Goal: Task Accomplishment & Management: Manage account settings

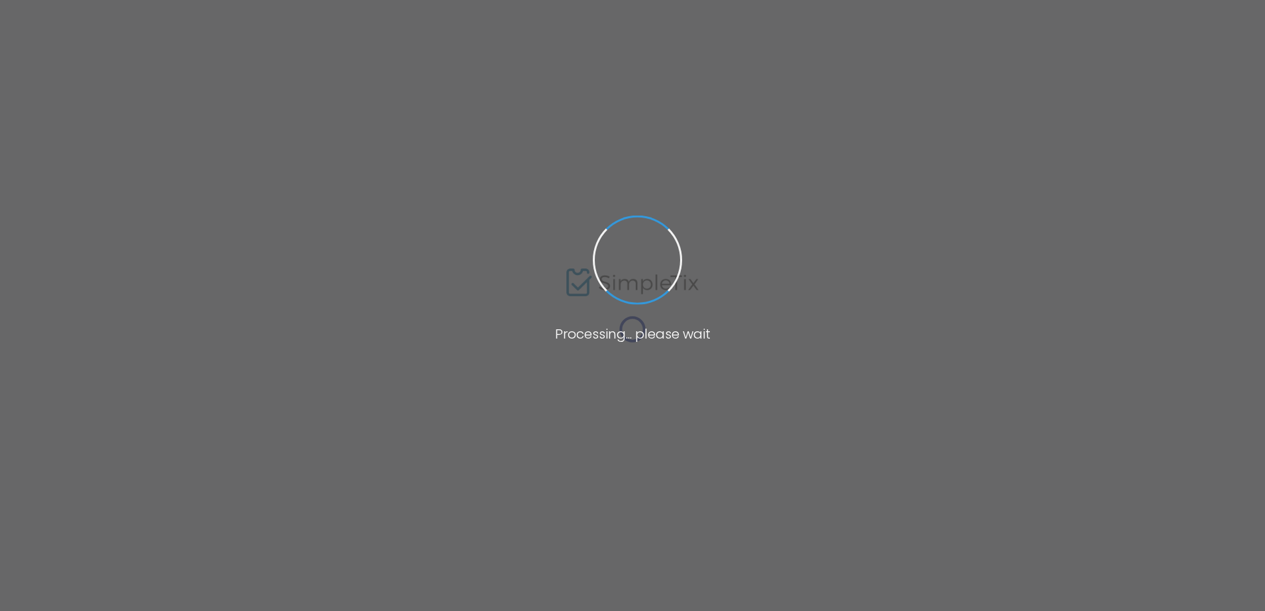
type input "Forest Gump"
type textarea "*Price Per Car*PG-13- RUNTIME 2 HR 22 MIN - Gates open at 7:30pm - No Cash Acce…"
type input "8.2500 %"
type input "Buy Tickets"
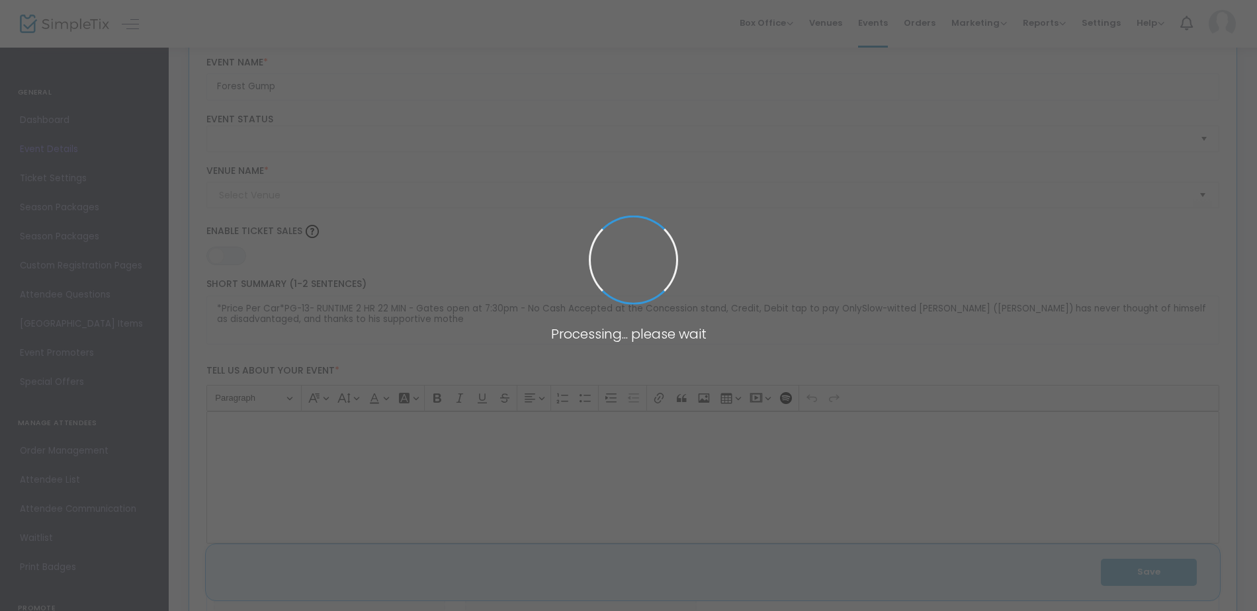
type input "Sunset Drive In Cinema"
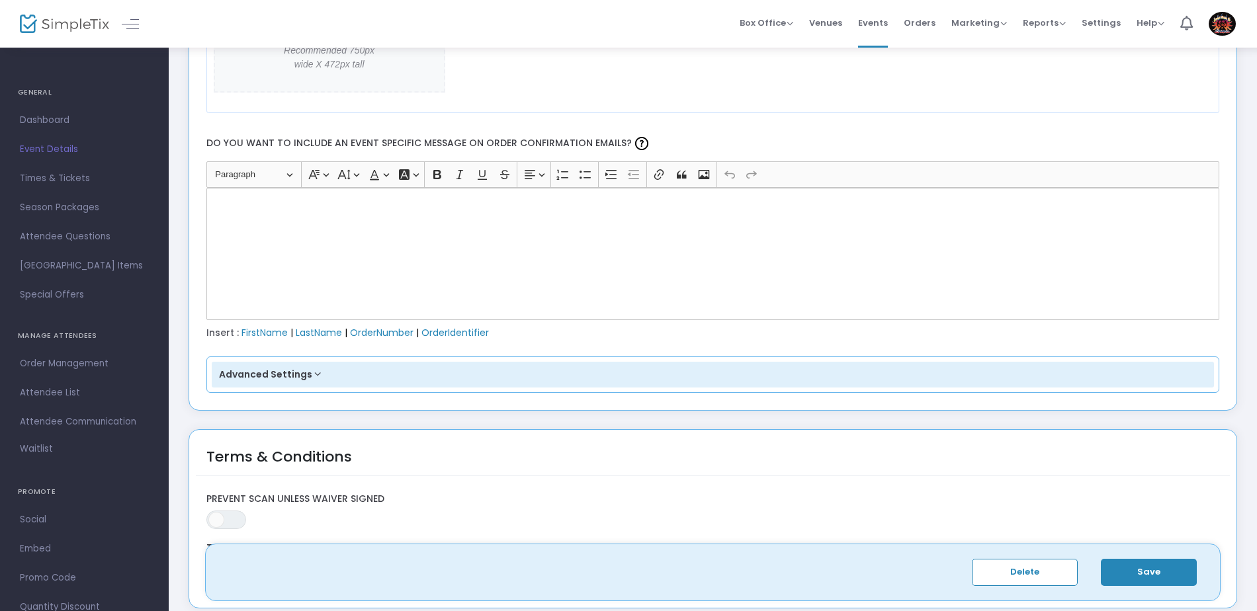
scroll to position [1786, 0]
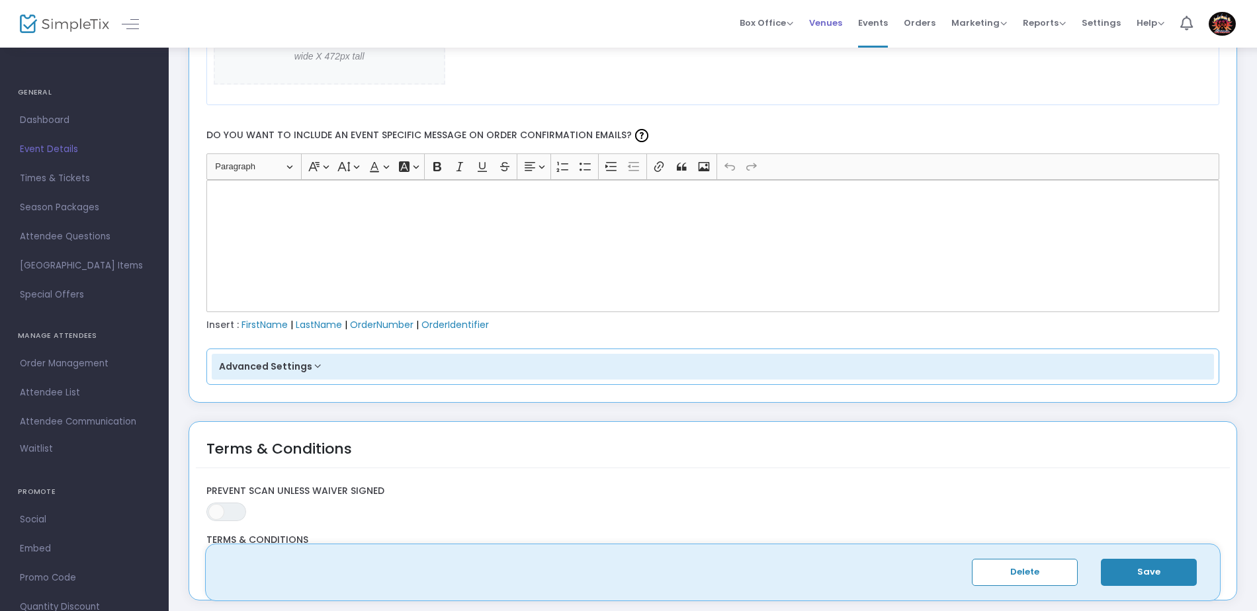
click at [835, 21] on span "Venues" at bounding box center [825, 23] width 33 height 34
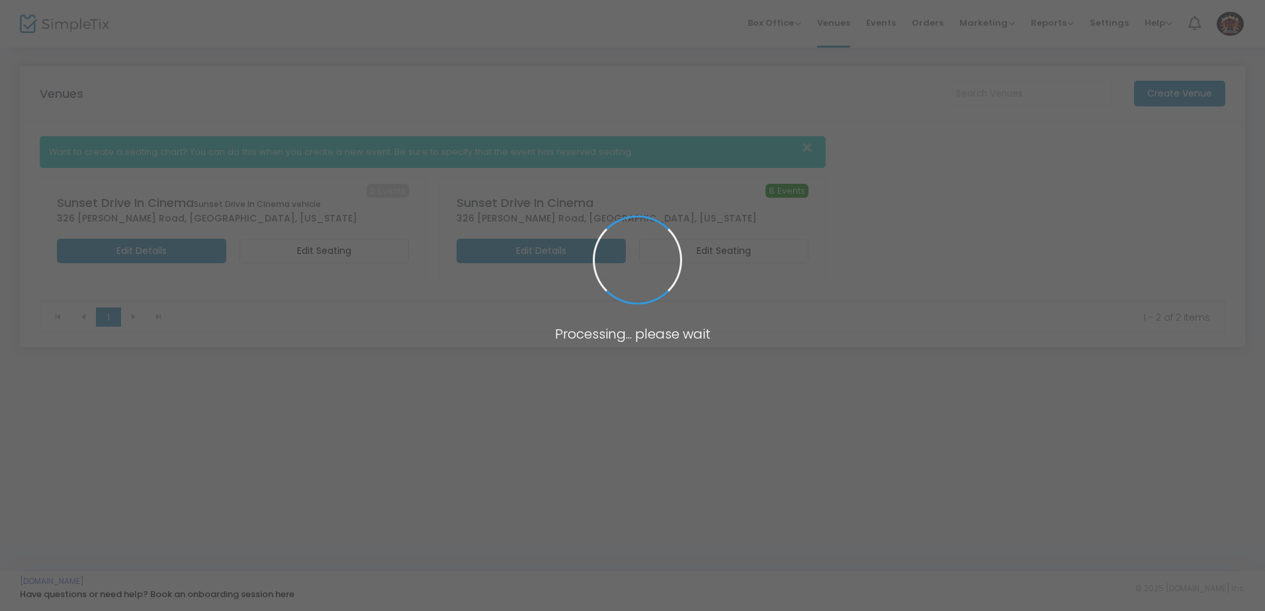
click at [888, 22] on span at bounding box center [632, 305] width 1265 height 611
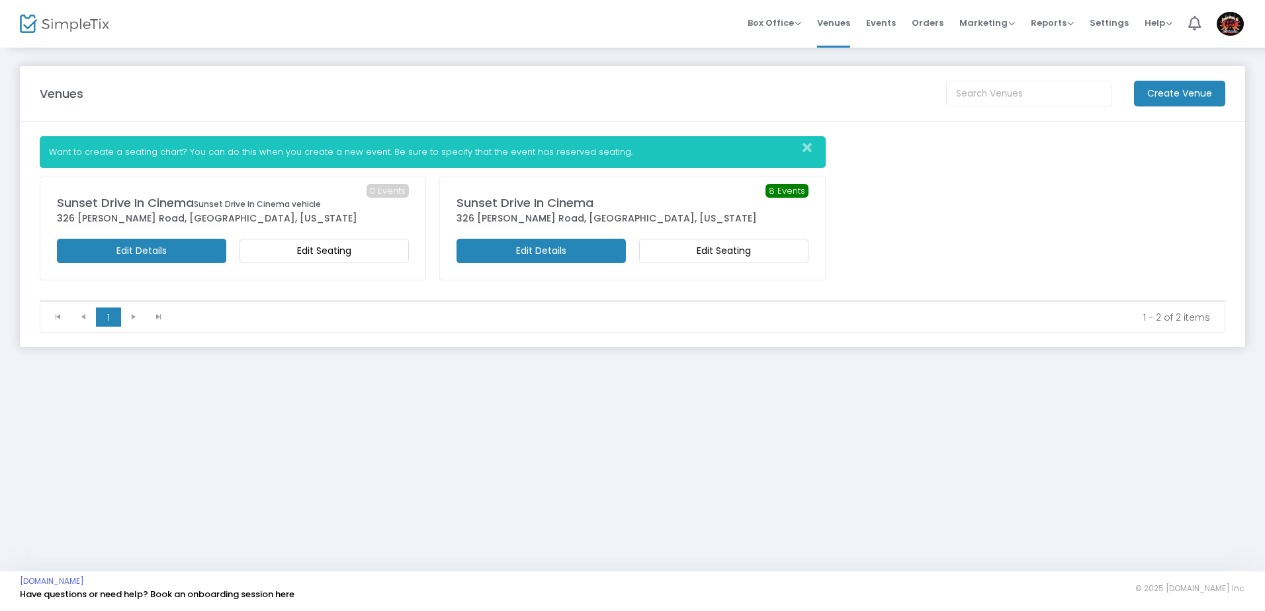
click at [888, 22] on span "Events" at bounding box center [881, 23] width 30 height 34
